Goal: Task Accomplishment & Management: Use online tool/utility

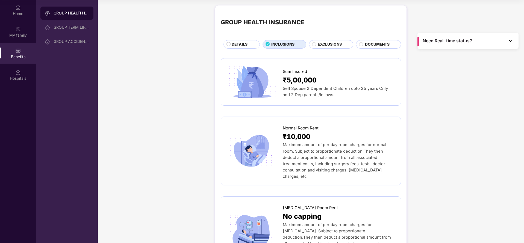
scroll to position [821, 0]
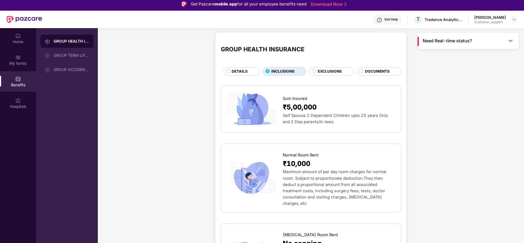
scroll to position [0, 0]
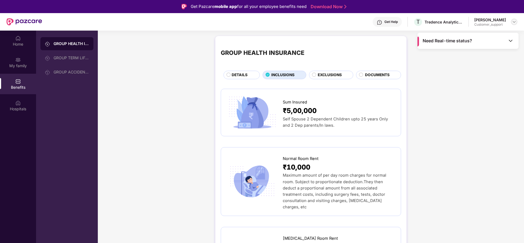
click at [512, 19] on div at bounding box center [514, 22] width 7 height 7
click at [483, 34] on div "Switch to support view" at bounding box center [488, 35] width 71 height 11
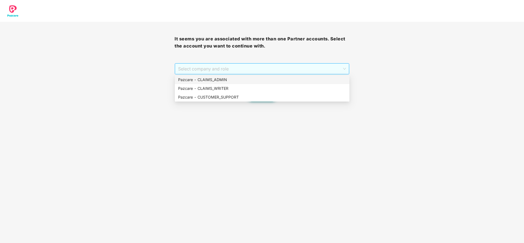
click at [257, 71] on span "Select company and role" at bounding box center [262, 69] width 168 height 10
click at [252, 80] on div "Pazcare - CLAIMS_ADMIN" at bounding box center [262, 80] width 168 height 6
click at [252, 71] on span "Pazcare - CLAIMS_ADMIN" at bounding box center [262, 69] width 168 height 10
click at [249, 93] on div "Pazcare - CUSTOMER_SUPPORT" at bounding box center [262, 97] width 175 height 9
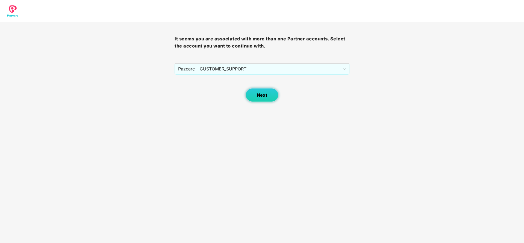
click at [259, 94] on span "Next" at bounding box center [262, 95] width 10 height 5
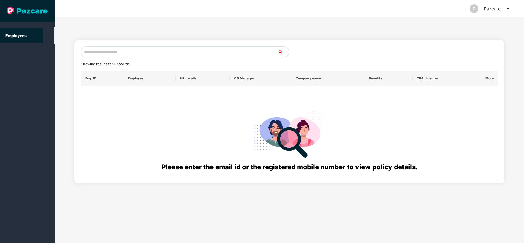
click at [231, 47] on input "text" at bounding box center [179, 51] width 197 height 11
paste input "**********"
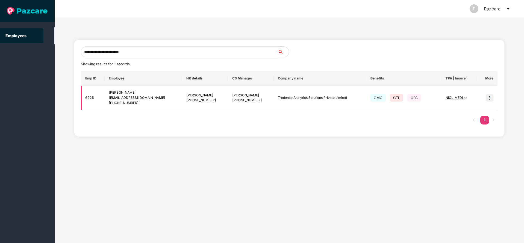
type input "**********"
click at [491, 97] on img at bounding box center [490, 98] width 8 height 8
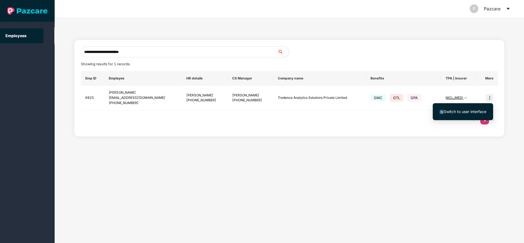
click at [450, 114] on span "Switch to user interface" at bounding box center [465, 111] width 42 height 5
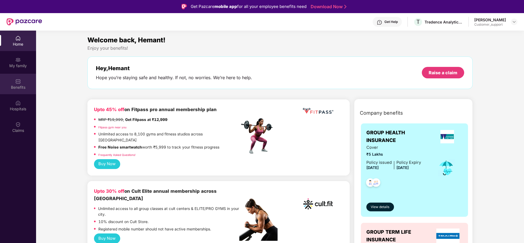
click at [16, 93] on div "Benefits" at bounding box center [18, 84] width 36 height 20
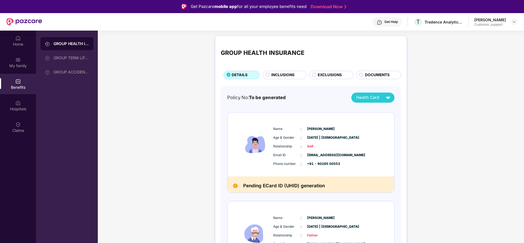
click at [286, 73] on span "INCLUSIONS" at bounding box center [282, 75] width 23 height 6
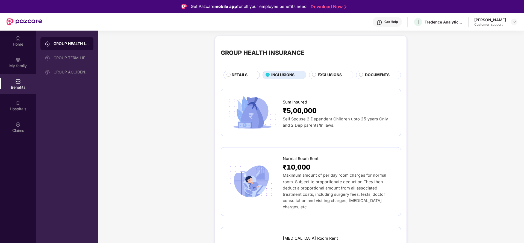
click at [400, 114] on div "Sum Insured ₹5,00,000 Self Spouse 2 Dependent Children upto 25 years Only and 2…" at bounding box center [311, 113] width 180 height 48
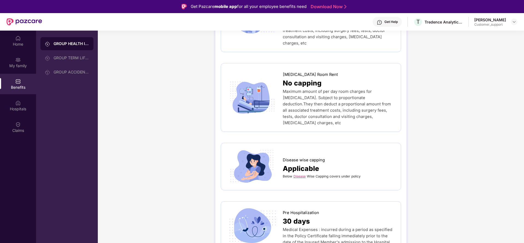
scroll to position [180, 0]
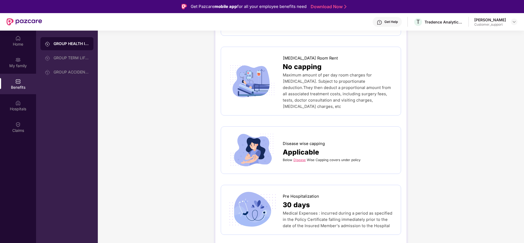
click at [298, 147] on span "Applicable" at bounding box center [301, 152] width 36 height 11
click at [298, 158] on link "Disease" at bounding box center [300, 160] width 12 height 4
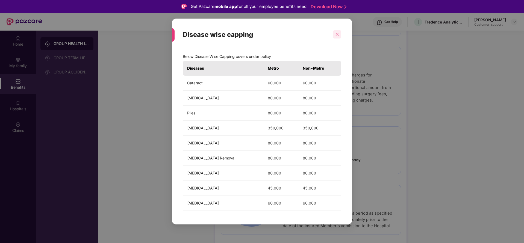
click at [334, 34] on div at bounding box center [337, 34] width 8 height 8
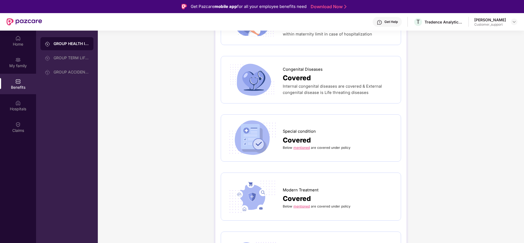
scroll to position [803, 0]
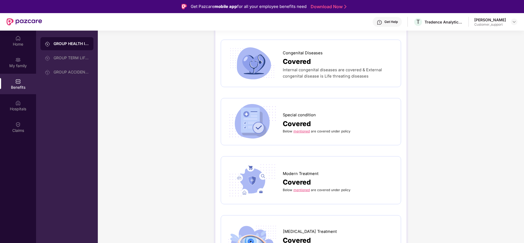
click at [301, 129] on link "mentioned" at bounding box center [302, 131] width 16 height 4
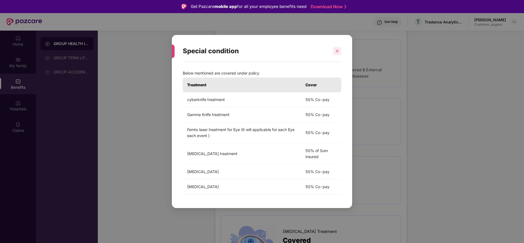
click at [339, 52] on icon "close" at bounding box center [337, 51] width 4 height 4
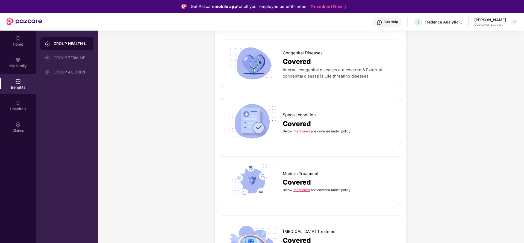
click at [306, 188] on link "mentioned" at bounding box center [302, 190] width 16 height 4
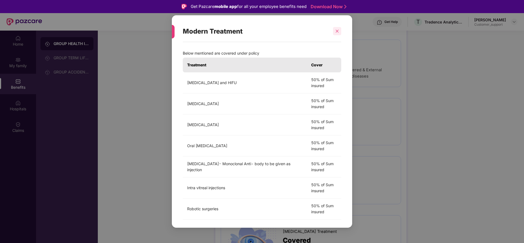
click at [336, 31] on icon "close" at bounding box center [337, 31] width 4 height 4
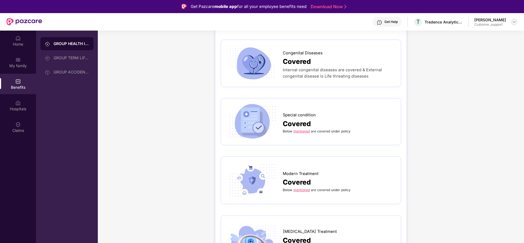
click at [516, 22] on img at bounding box center [514, 22] width 4 height 4
click at [485, 33] on div "Switch to support view" at bounding box center [488, 35] width 71 height 11
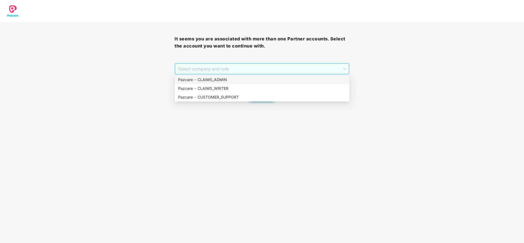
click at [300, 68] on span "Select company and role" at bounding box center [262, 69] width 168 height 10
click at [244, 81] on div "Pazcare - CLAIMS_ADMIN" at bounding box center [262, 80] width 168 height 6
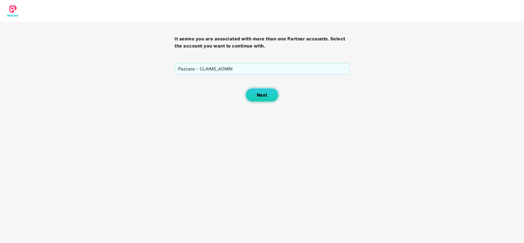
click at [264, 93] on span "Next" at bounding box center [262, 95] width 10 height 5
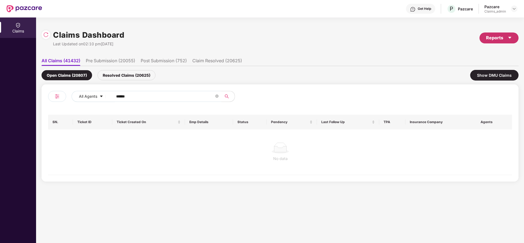
click at [496, 34] on div "Reports" at bounding box center [499, 37] width 26 height 7
click at [484, 62] on div "Claims Pendency Report" at bounding box center [476, 63] width 44 height 6
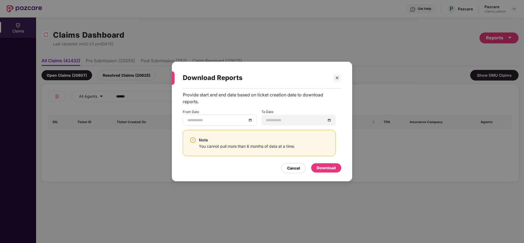
click at [250, 122] on div at bounding box center [219, 120] width 65 height 6
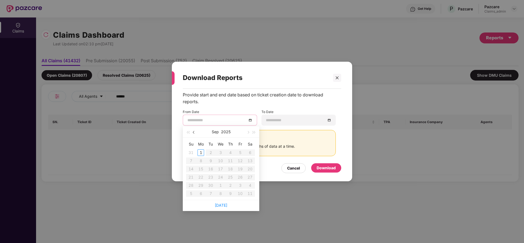
click at [194, 133] on span "button" at bounding box center [194, 132] width 3 height 3
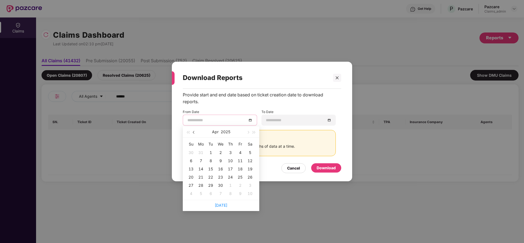
click at [194, 133] on span "button" at bounding box center [194, 132] width 3 height 3
type input "**********"
click at [190, 160] on div "2" at bounding box center [191, 161] width 7 height 7
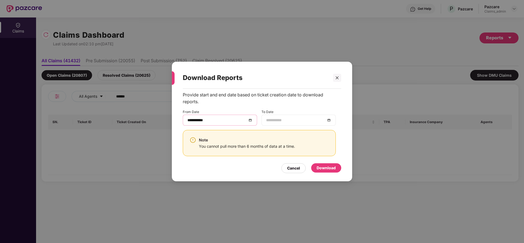
click at [331, 120] on div at bounding box center [298, 120] width 65 height 6
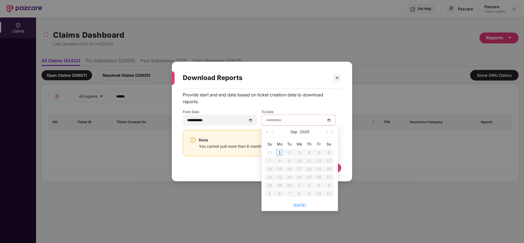
type input "**********"
click at [277, 152] on div "1" at bounding box center [279, 152] width 7 height 7
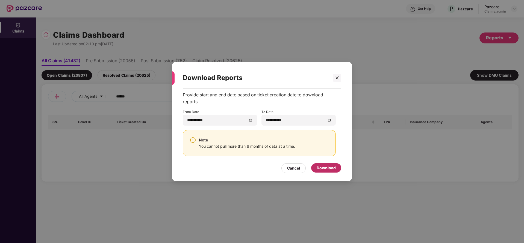
click at [327, 168] on div "Download" at bounding box center [326, 168] width 19 height 6
